Goal: Download file/media

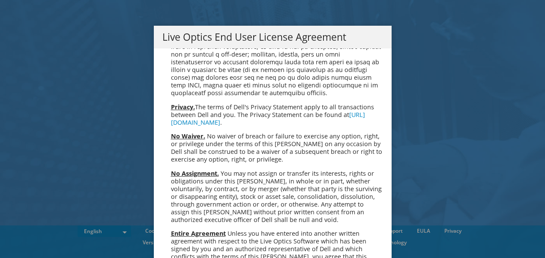
scroll to position [3240, 0]
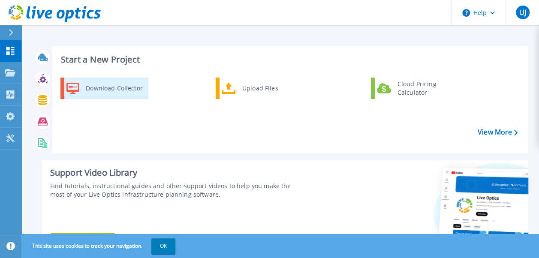
click at [104, 86] on div "Download Collector" at bounding box center [113, 88] width 65 height 17
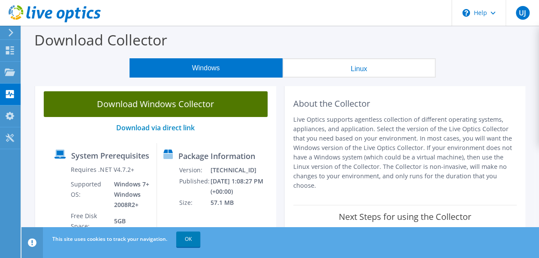
click at [125, 104] on link "Download Windows Collector" at bounding box center [156, 104] width 224 height 26
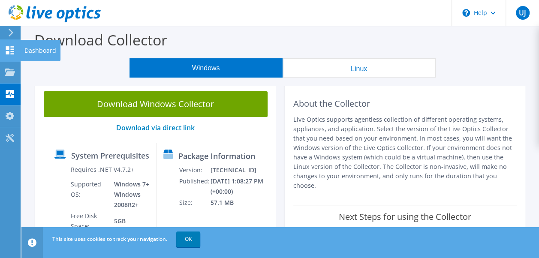
click at [10, 52] on icon at bounding box center [10, 50] width 10 height 8
